Goal: Information Seeking & Learning: Learn about a topic

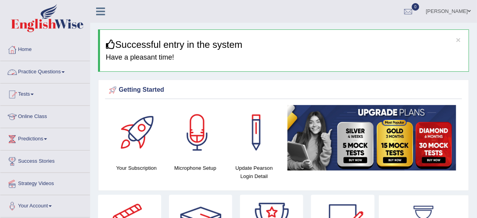
click at [53, 70] on link "Practice Questions" at bounding box center [44, 71] width 89 height 20
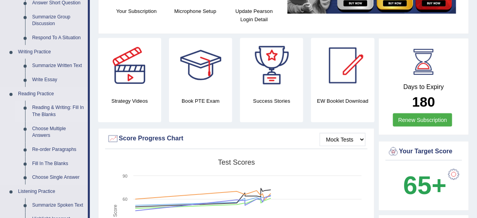
scroll to position [188, 0]
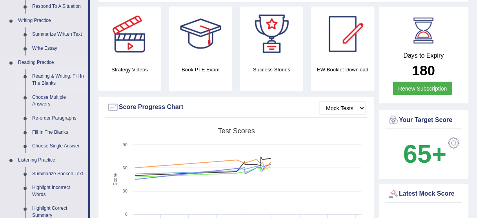
click at [55, 81] on link "Reading & Writing: Fill In The Blanks" at bounding box center [58, 79] width 59 height 21
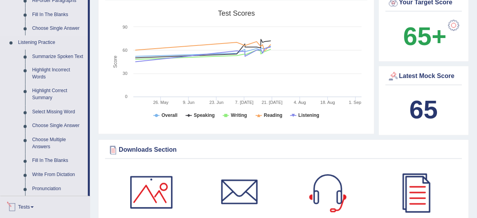
scroll to position [606, 0]
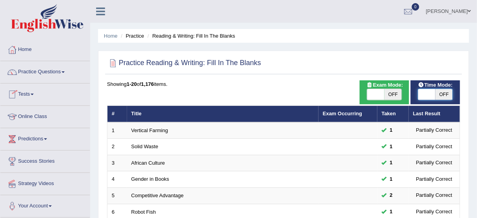
click at [422, 95] on span at bounding box center [426, 94] width 17 height 11
checkbox input "true"
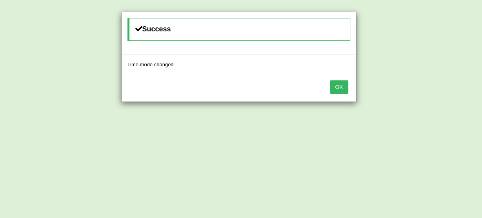
click at [330, 84] on div "OK" at bounding box center [239, 87] width 235 height 27
click at [342, 89] on button "OK" at bounding box center [339, 86] width 18 height 13
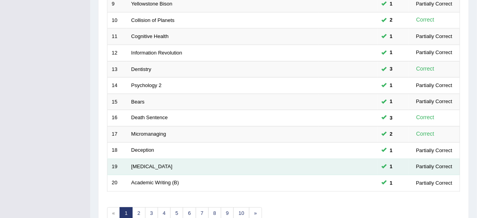
scroll to position [298, 0]
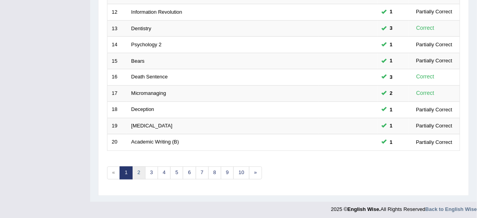
click at [137, 171] on link "2" at bounding box center [138, 173] width 13 height 13
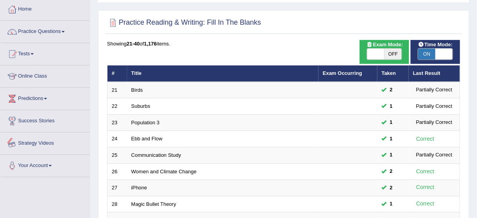
scroll to position [31, 0]
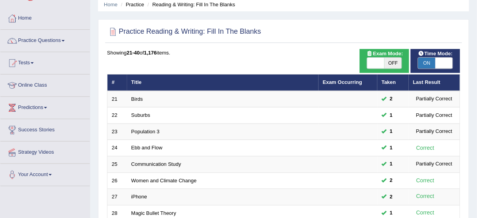
click at [47, 40] on link "Practice Questions" at bounding box center [44, 40] width 89 height 20
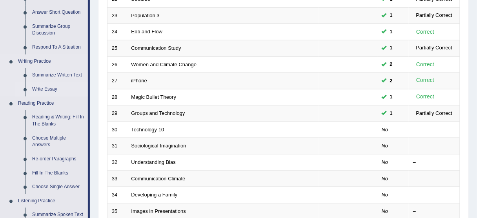
scroll to position [157, 0]
